Goal: Task Accomplishment & Management: Manage account settings

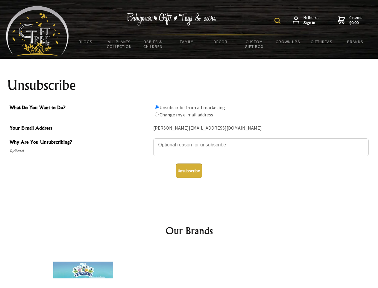
click at [279, 21] on img at bounding box center [278, 21] width 6 height 6
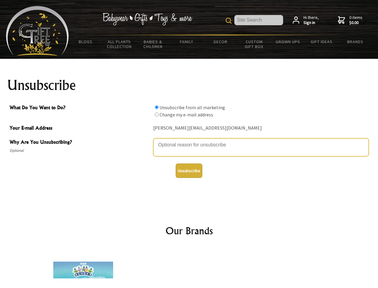
click at [189, 140] on textarea "Why Are You Unsubscribing?" at bounding box center [261, 147] width 216 height 18
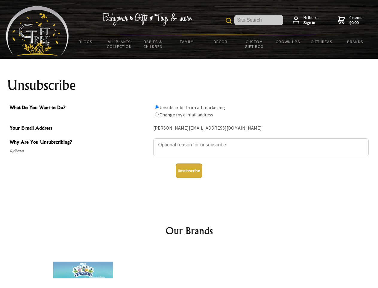
click at [157, 107] on input "What Do You Want to Do?" at bounding box center [157, 107] width 4 height 4
click at [157, 114] on input "What Do You Want to Do?" at bounding box center [157, 114] width 4 height 4
radio input "true"
click at [189, 170] on button "Unsubscribe" at bounding box center [189, 170] width 27 height 14
